Goal: Information Seeking & Learning: Learn about a topic

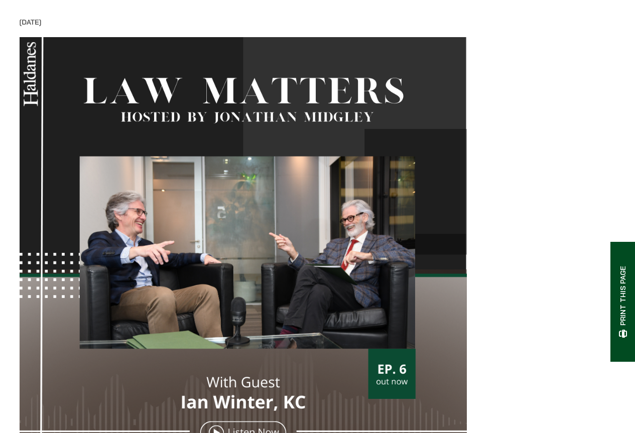
scroll to position [251, 0]
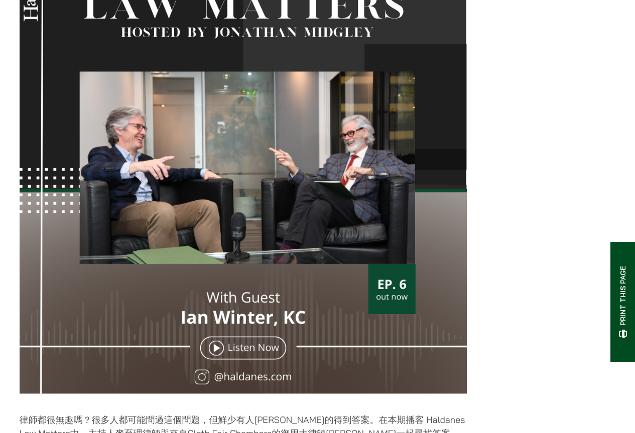
click at [358, 252] on img at bounding box center [244, 176] width 448 height 448
click at [393, 285] on img at bounding box center [244, 176] width 448 height 448
click at [233, 361] on img at bounding box center [244, 176] width 448 height 448
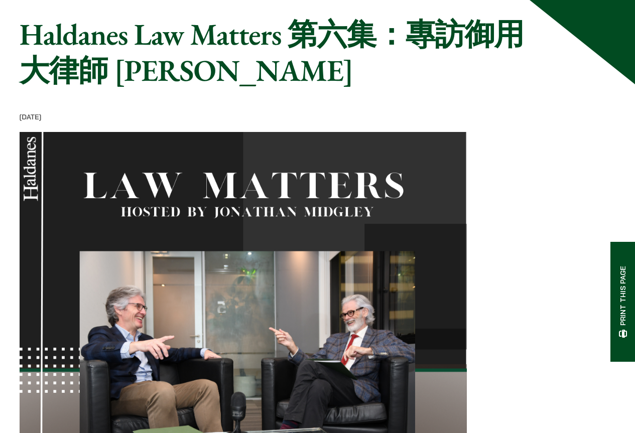
scroll to position [0, 0]
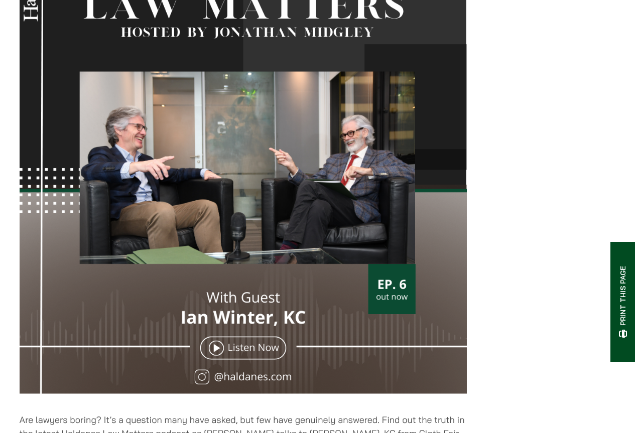
scroll to position [402, 0]
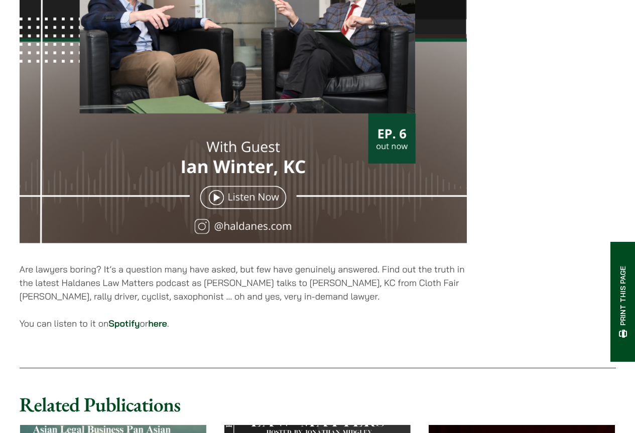
click at [167, 330] on link "here" at bounding box center [157, 324] width 19 height 12
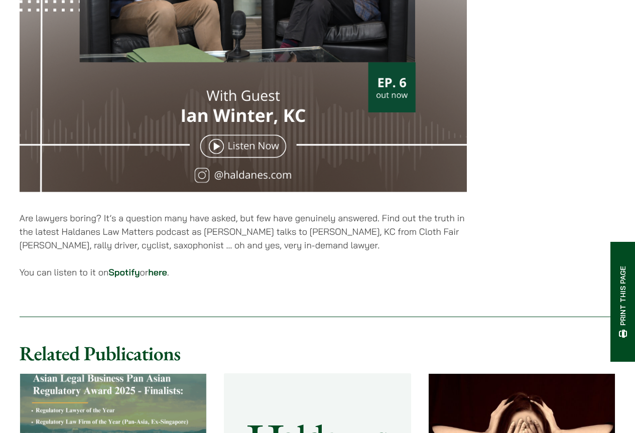
scroll to position [452, 0]
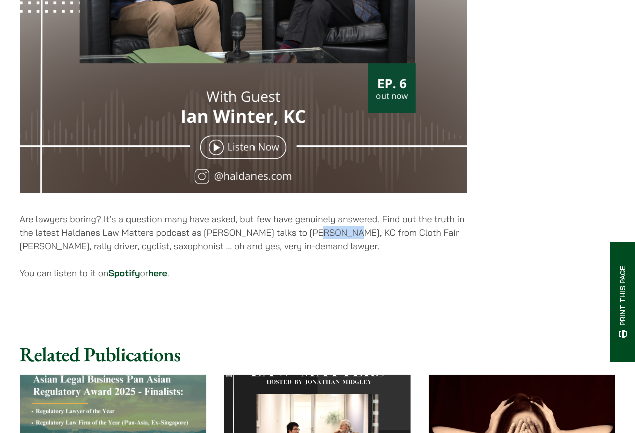
drag, startPoint x: 314, startPoint y: 243, endPoint x: 344, endPoint y: 243, distance: 29.1
click at [344, 243] on p "Are lawyers boring? It’s a question many have asked, but few have genuinely ans…" at bounding box center [244, 232] width 448 height 41
click at [359, 244] on p "Are lawyers boring? It’s a question many have asked, but few have genuinely ans…" at bounding box center [244, 232] width 448 height 41
drag, startPoint x: 360, startPoint y: 241, endPoint x: 60, endPoint y: 252, distance: 300.1
click at [60, 252] on p "Are lawyers boring? It’s a question many have asked, but few have genuinely ans…" at bounding box center [244, 232] width 448 height 41
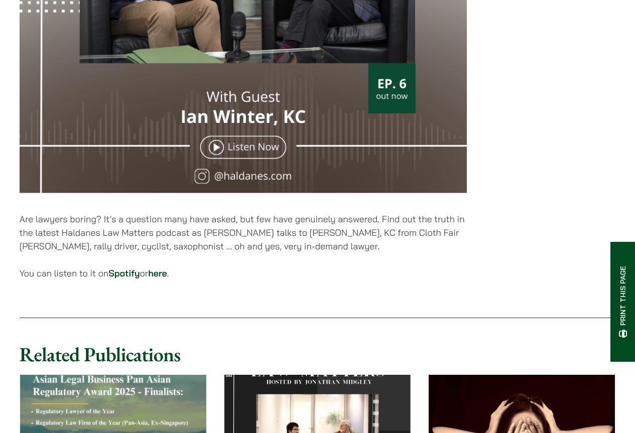
click at [181, 248] on p "Are lawyers boring? It’s a question many have asked, but few have genuinely ans…" at bounding box center [244, 232] width 448 height 41
drag, startPoint x: 361, startPoint y: 241, endPoint x: 61, endPoint y: 255, distance: 299.7
click at [61, 253] on p "Are lawyers boring? It’s a question many have asked, but few have genuinely ans…" at bounding box center [244, 232] width 448 height 41
copy p "KC from Cloth Fair Chambers"
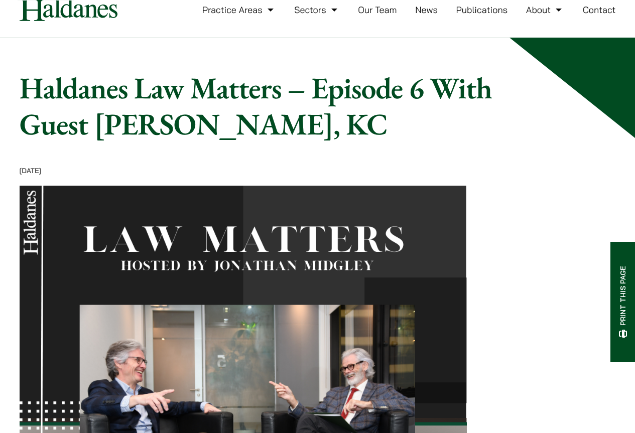
scroll to position [0, 0]
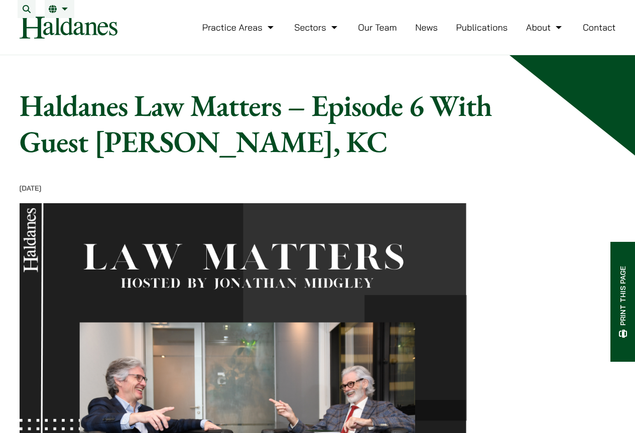
click at [391, 33] on link "Our Team" at bounding box center [377, 28] width 39 height 12
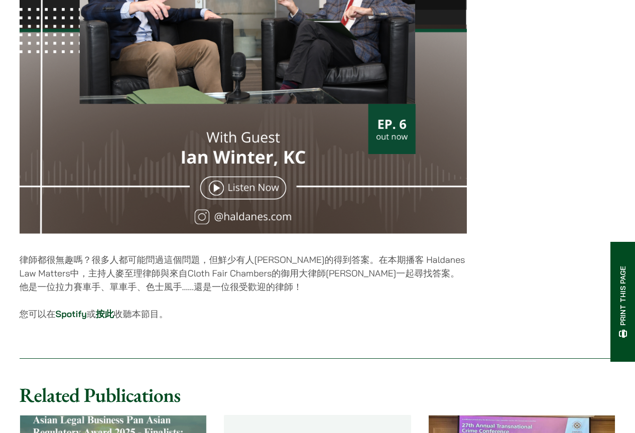
scroll to position [502, 0]
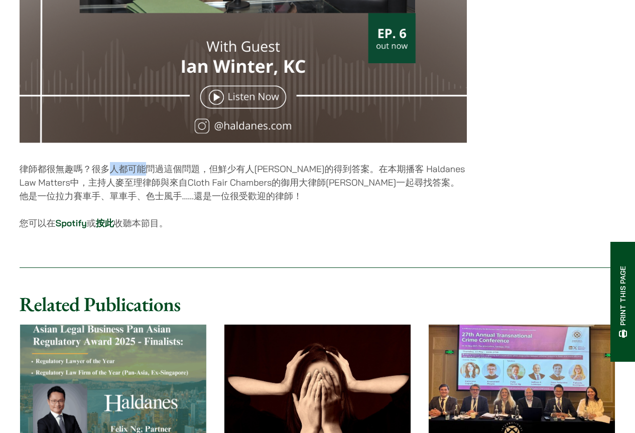
drag, startPoint x: 110, startPoint y: 180, endPoint x: 182, endPoint y: 180, distance: 72.3
click at [177, 180] on p "律師都很無趣嗎？很多人都可能問過這個問題，但鮮少有人真的得到答案。在本期播客 Haldanes Law Matters中，主持人麥至理律師與來自Cloth F…" at bounding box center [244, 182] width 448 height 41
drag, startPoint x: 282, startPoint y: 179, endPoint x: 374, endPoint y: 179, distance: 91.4
click at [346, 179] on p "律師都很無趣嗎？很多人都可能問過這個問題，但鮮少有人真的得到答案。在本期播客 Haldanes Law Matters中，主持人麥至理律師與來自Cloth F…" at bounding box center [244, 182] width 448 height 41
drag, startPoint x: 409, startPoint y: 177, endPoint x: 447, endPoint y: 177, distance: 37.2
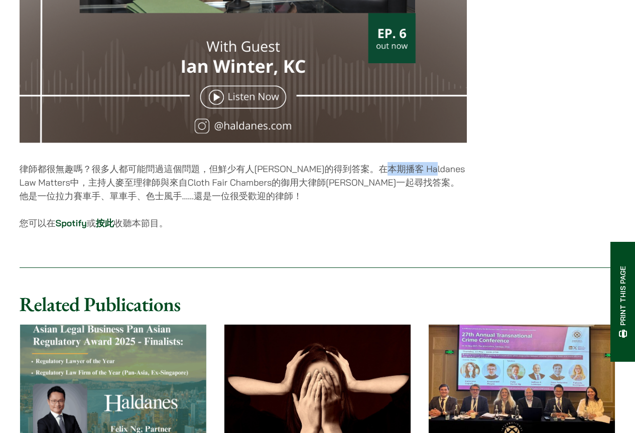
click at [447, 177] on p "律師都很無趣嗎？很多人都可能問過這個問題，但鮮少有人真的得到答案。在本期播客 Haldanes Law Matters中，主持人麥至理律師與來自Cloth F…" at bounding box center [244, 182] width 448 height 41
drag, startPoint x: 56, startPoint y: 186, endPoint x: 123, endPoint y: 194, distance: 66.8
click at [109, 192] on p "律師都很無趣嗎？很多人都可能問過這個問題，但鮮少有人真的得到答案。在本期播客 Haldanes Law Matters中，主持人麥至理律師與來自Cloth F…" at bounding box center [244, 182] width 448 height 41
drag, startPoint x: 160, startPoint y: 196, endPoint x: 238, endPoint y: 195, distance: 78.4
click at [206, 195] on p "律師都很無趣嗎？很多人都可能問過這個問題，但鮮少有人真的得到答案。在本期播客 Haldanes Law Matters中，主持人麥至理律師與來自Cloth F…" at bounding box center [244, 182] width 448 height 41
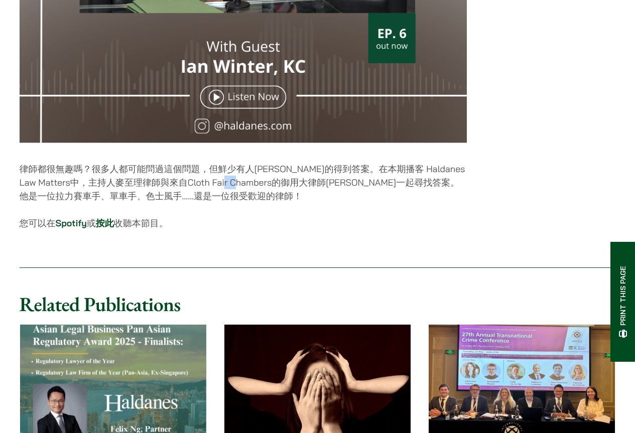
drag, startPoint x: 242, startPoint y: 194, endPoint x: 293, endPoint y: 192, distance: 51.3
click at [286, 192] on p "律師都很無趣嗎？很多人都可能問過這個問題，但鮮少有人真的得到答案。在本期播客 Haldanes Law Matters中，主持人麥至理律師與來自Cloth F…" at bounding box center [244, 182] width 448 height 41
click at [232, 188] on p "律師都很無趣嗎？很多人都可能問過這個問題，但鮮少有人真的得到答案。在本期播客 Haldanes Law Matters中，主持人麥至理律師與來自Cloth F…" at bounding box center [244, 182] width 448 height 41
drag, startPoint x: 368, startPoint y: 174, endPoint x: 438, endPoint y: 174, distance: 69.8
click at [430, 174] on p "律師都很無趣嗎？很多人都可能問過這個問題，但鮮少有人真的得到答案。在本期播客 Haldanes Law Matters中，主持人麥至理律師與來自Cloth F…" at bounding box center [244, 182] width 448 height 41
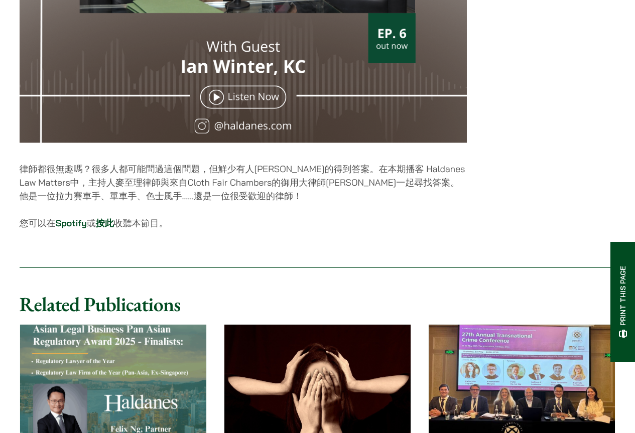
click at [151, 187] on p "律師都很無趣嗎？很多人都可能問過這個問題，但鮮少有人真的得到答案。在本期播客 Haldanes Law Matters中，主持人麥至理律師與來自Cloth F…" at bounding box center [244, 182] width 448 height 41
drag, startPoint x: 99, startPoint y: 192, endPoint x: 123, endPoint y: 192, distance: 23.1
click at [123, 192] on p "律師都很無趣嗎？很多人都可能問過這個問題，但鮮少有人真的得到答案。在本期播客 Haldanes Law Matters中，主持人麥至理律師與來自Cloth F…" at bounding box center [244, 182] width 448 height 41
drag, startPoint x: 142, startPoint y: 196, endPoint x: 191, endPoint y: 196, distance: 49.2
click at [191, 196] on p "律師都很無趣嗎？很多人都可能問過這個問題，但鮮少有人真的得到答案。在本期播客 Haldanes Law Matters中，主持人麥至理律師與來自Cloth F…" at bounding box center [244, 182] width 448 height 41
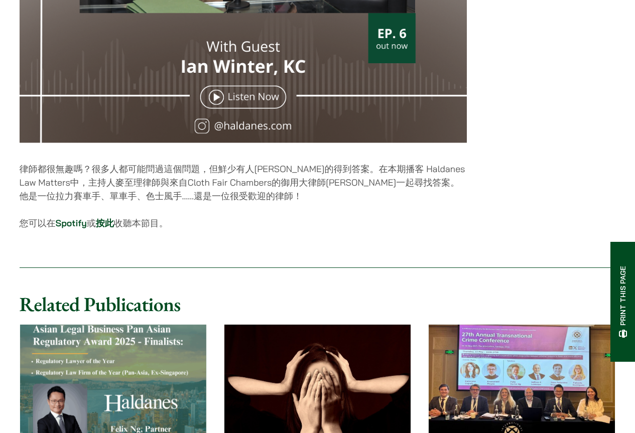
drag, startPoint x: 221, startPoint y: 198, endPoint x: 235, endPoint y: 198, distance: 14.1
click at [232, 198] on p "律師都很無趣嗎？很多人都可能問過這個問題，但鮮少有人真的得到答案。在本期播客 Haldanes Law Matters中，主持人麥至理律師與來自Cloth F…" at bounding box center [244, 182] width 448 height 41
drag, startPoint x: 243, startPoint y: 194, endPoint x: 267, endPoint y: 193, distance: 24.1
click at [267, 193] on p "律師都很無趣嗎？很多人都可能問過這個問題，但鮮少有人真的得到答案。在本期播客 Haldanes Law Matters中，主持人麥至理律師與來自Cloth F…" at bounding box center [244, 182] width 448 height 41
drag, startPoint x: 310, startPoint y: 193, endPoint x: 323, endPoint y: 193, distance: 13.1
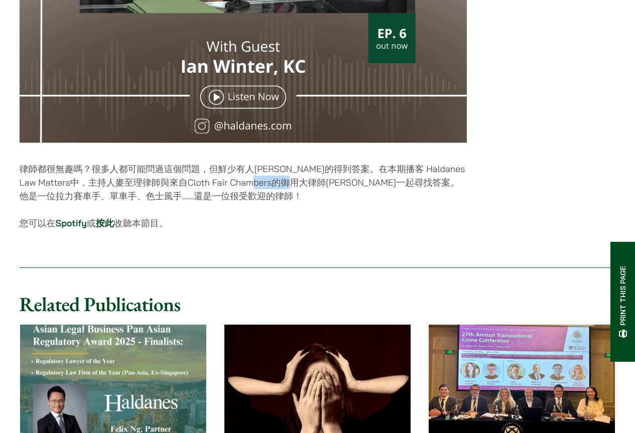
click at [321, 193] on p "律師都很無趣嗎？很多人都可能問過這個問題，但鮮少有人真的得到答案。在本期播客 Haldanes Law Matters中，主持人麥至理律師與來自Cloth F…" at bounding box center [244, 182] width 448 height 41
drag, startPoint x: 340, startPoint y: 193, endPoint x: 401, endPoint y: 193, distance: 61.8
click at [401, 193] on p "律師都很無趣嗎？很多人都可能問過這個問題，但鮮少有人真的得到答案。在本期播客 Haldanes Law Matters中，主持人麥至理律師與來自Cloth F…" at bounding box center [244, 182] width 448 height 41
drag, startPoint x: 422, startPoint y: 194, endPoint x: 462, endPoint y: 193, distance: 39.7
click at [456, 193] on p "律師都很無趣嗎？很多人都可能問過這個問題，但鮮少有人真的得到答案。在本期播客 Haldanes Law Matters中，主持人麥至理律師與來自Cloth F…" at bounding box center [244, 182] width 448 height 41
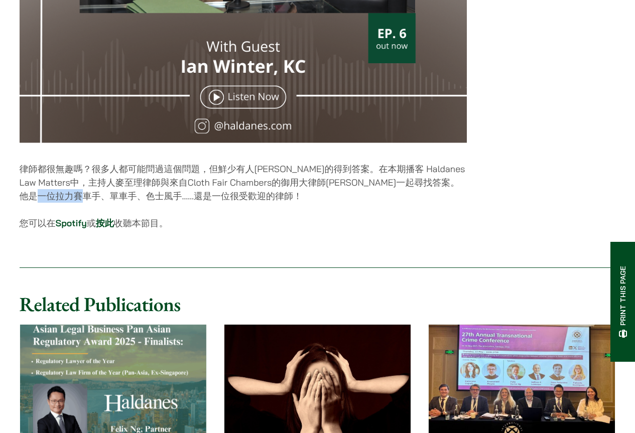
drag, startPoint x: 96, startPoint y: 205, endPoint x: 144, endPoint y: 205, distance: 47.2
click at [138, 203] on p "律師都很無趣嗎？很多人都可能問過這個問題，但鮮少有人真的得到答案。在本期播客 Haldanes Law Matters中，主持人麥至理律師與來自Cloth F…" at bounding box center [244, 182] width 448 height 41
drag, startPoint x: 174, startPoint y: 203, endPoint x: 257, endPoint y: 210, distance: 83.2
click at [239, 203] on p "律師都很無趣嗎？很多人都可能問過這個問題，但鮮少有人真的得到答案。在本期播客 Haldanes Law Matters中，主持人麥至理律師與來自Cloth F…" at bounding box center [244, 182] width 448 height 41
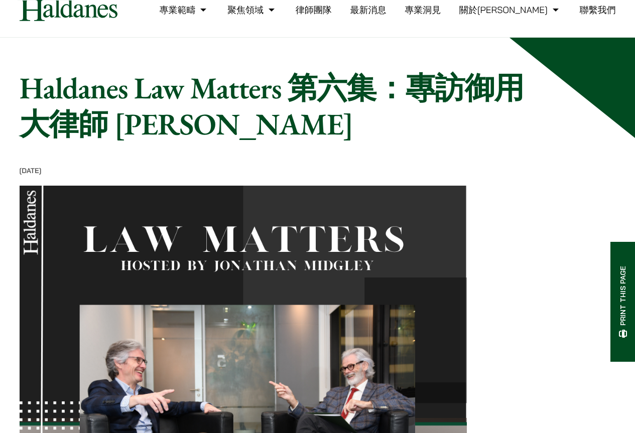
scroll to position [0, 0]
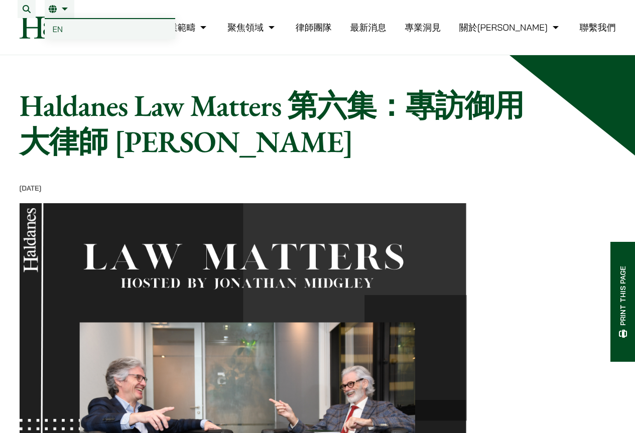
click at [332, 33] on link "律師團隊" at bounding box center [314, 28] width 36 height 12
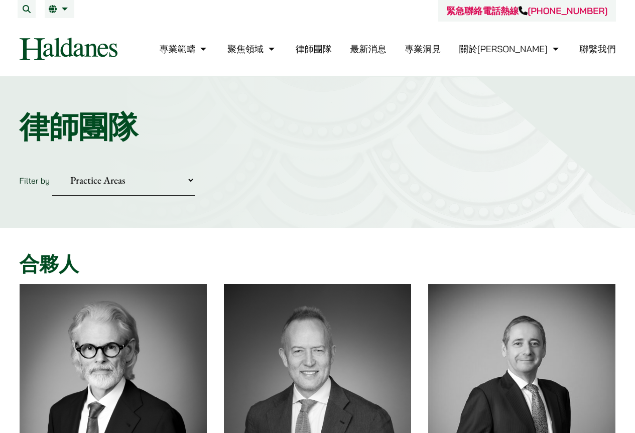
scroll to position [201, 0]
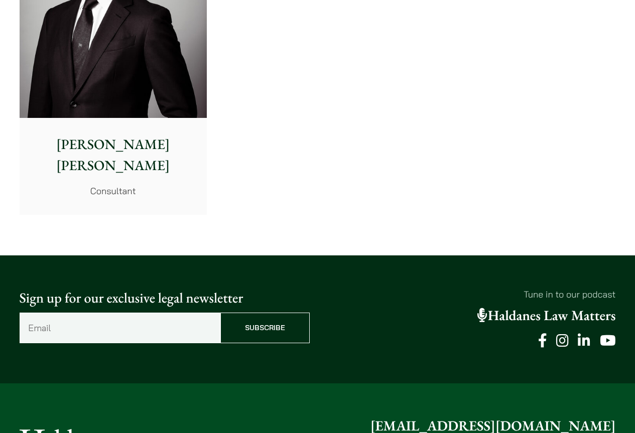
scroll to position [5475, 0]
